Goal: Understand site structure: Understand site structure

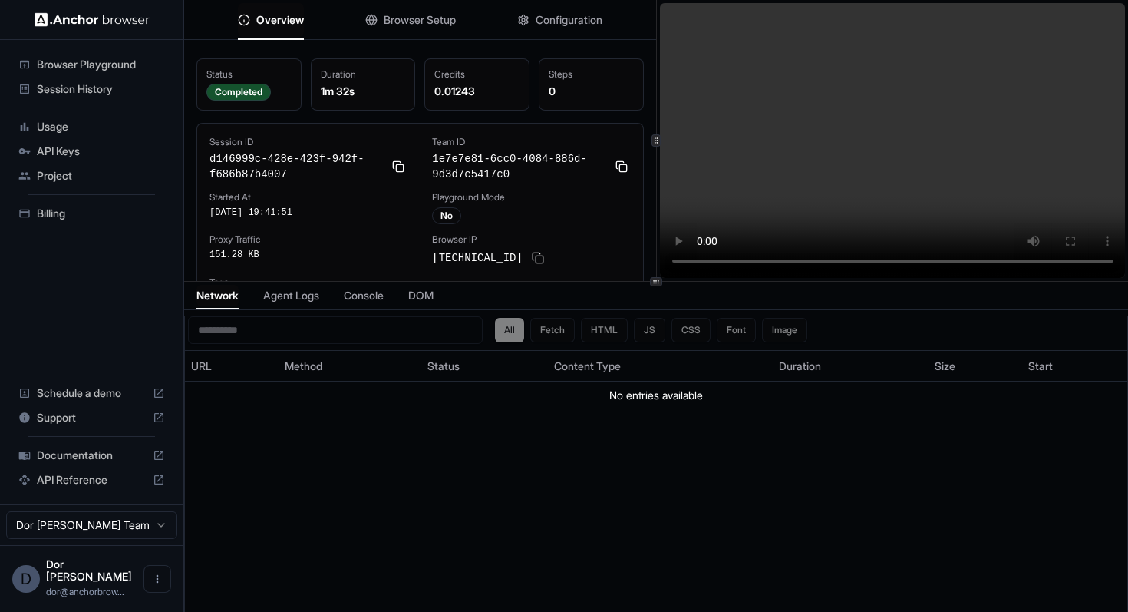
click at [857, 483] on div "All Fetch HTML JS CSS Font Image URL Method Status Content Type Duration Size S…" at bounding box center [656, 480] width 942 height 329
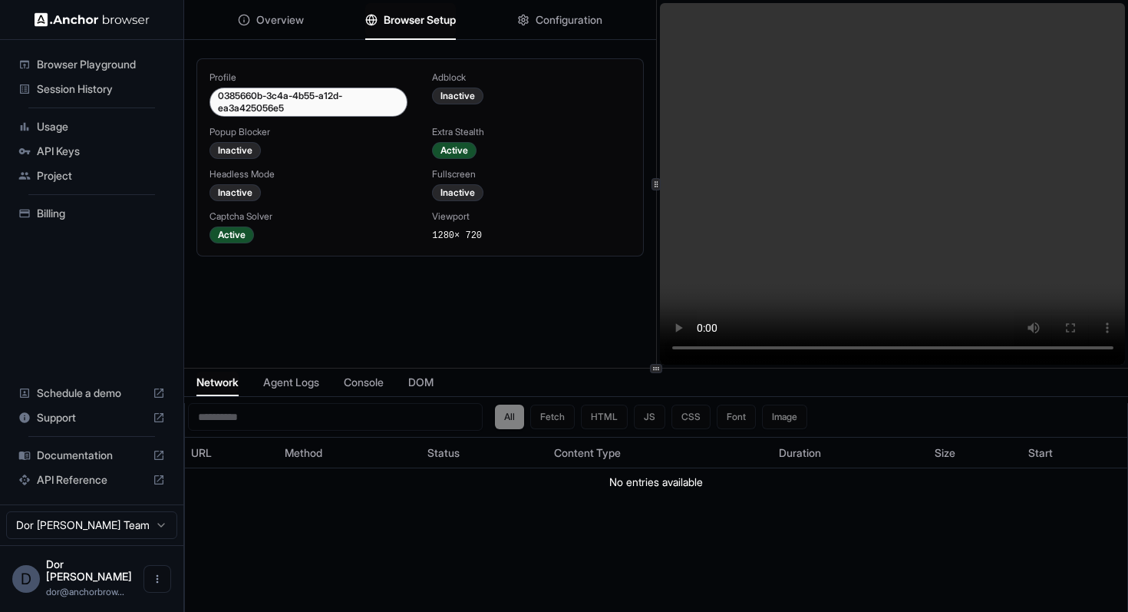
click at [443, 321] on div "Profile 0385660b-3c4a-4b55-a12d-ea3a425056e5 Adblock Inactive Popup Blocker Ina…" at bounding box center [420, 230] width 472 height 368
click at [471, 298] on div "Profile 0385660b-3c4a-4b55-a12d-ea3a425056e5 Adblock Inactive Popup Blocker Ina…" at bounding box center [420, 230] width 472 height 368
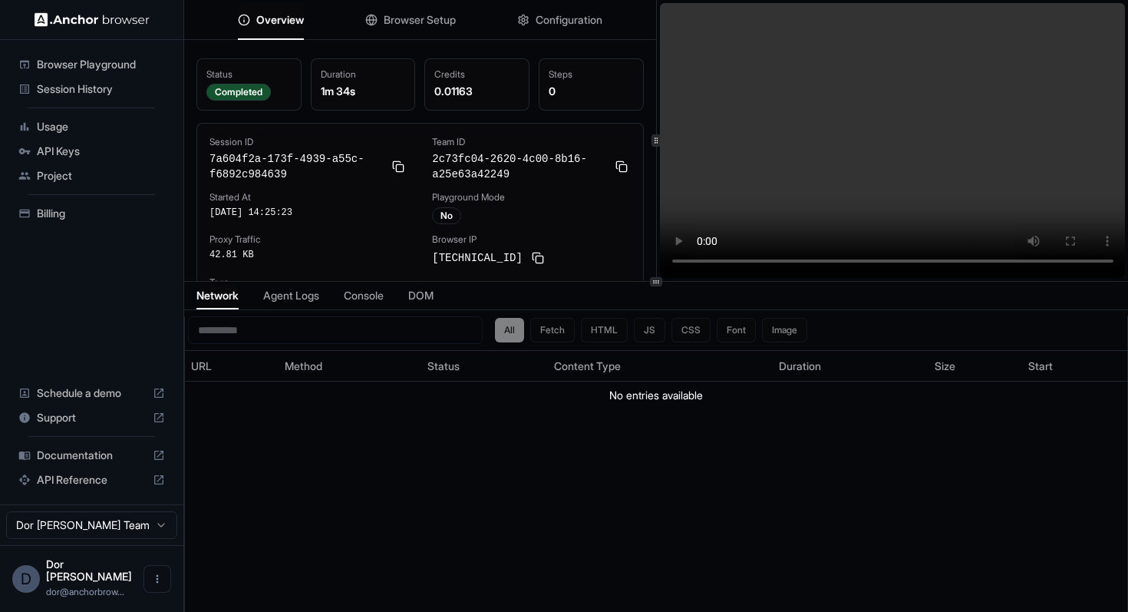
click at [824, 433] on div "All Fetch HTML JS CSS Font Image URL Method Status Content Type Duration Size S…" at bounding box center [656, 480] width 942 height 329
click at [832, 445] on div "All Fetch HTML JS CSS Font Image URL Method Status Content Type Duration Size S…" at bounding box center [656, 480] width 942 height 329
click at [430, 486] on div "All Fetch HTML JS CSS Font Image URL Method Status Content Type Duration Size S…" at bounding box center [656, 480] width 942 height 329
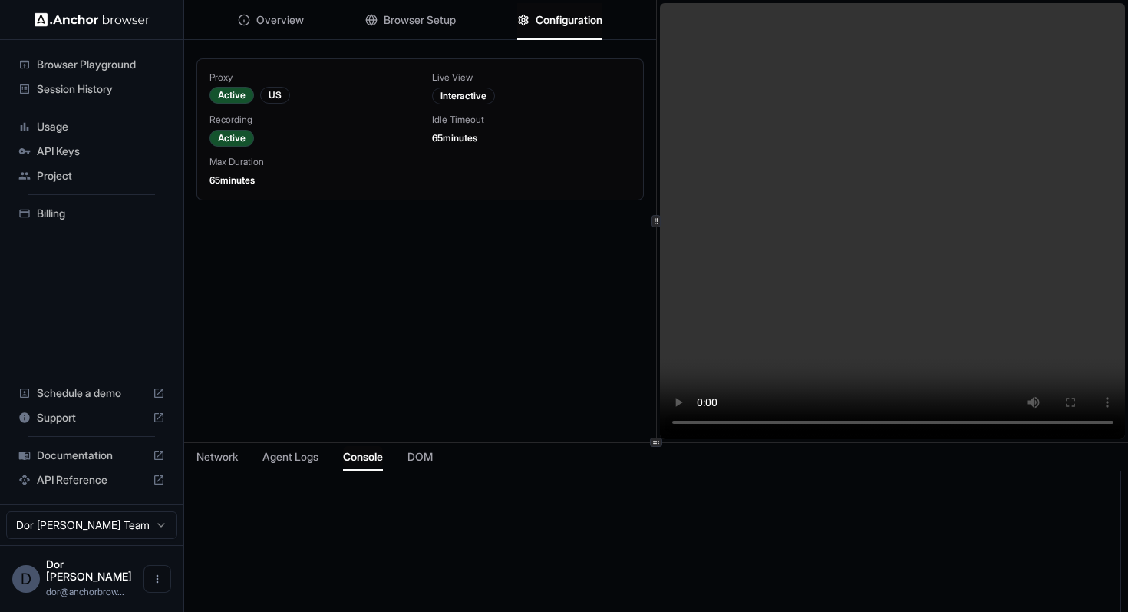
click at [480, 321] on div "Proxy Active US Live View Interactive Recording Active Idle Timeout 65 minutes …" at bounding box center [420, 267] width 472 height 442
